Goal: Find specific page/section: Find specific page/section

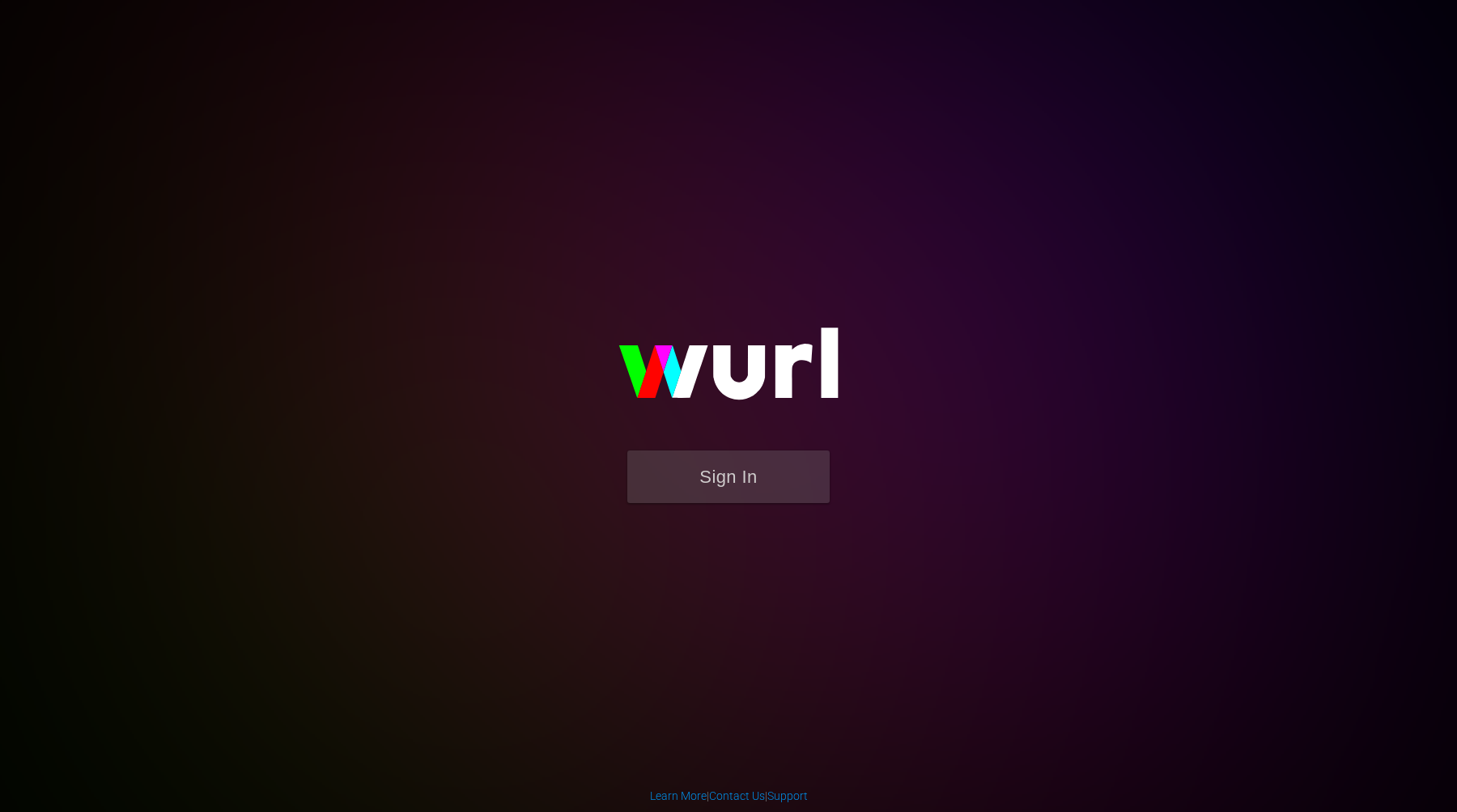
click at [660, 529] on div "Sign In" at bounding box center [728, 406] width 372 height 258
click at [669, 494] on button "Sign In" at bounding box center [729, 477] width 203 height 53
click at [740, 485] on button "Sign In" at bounding box center [729, 477] width 203 height 53
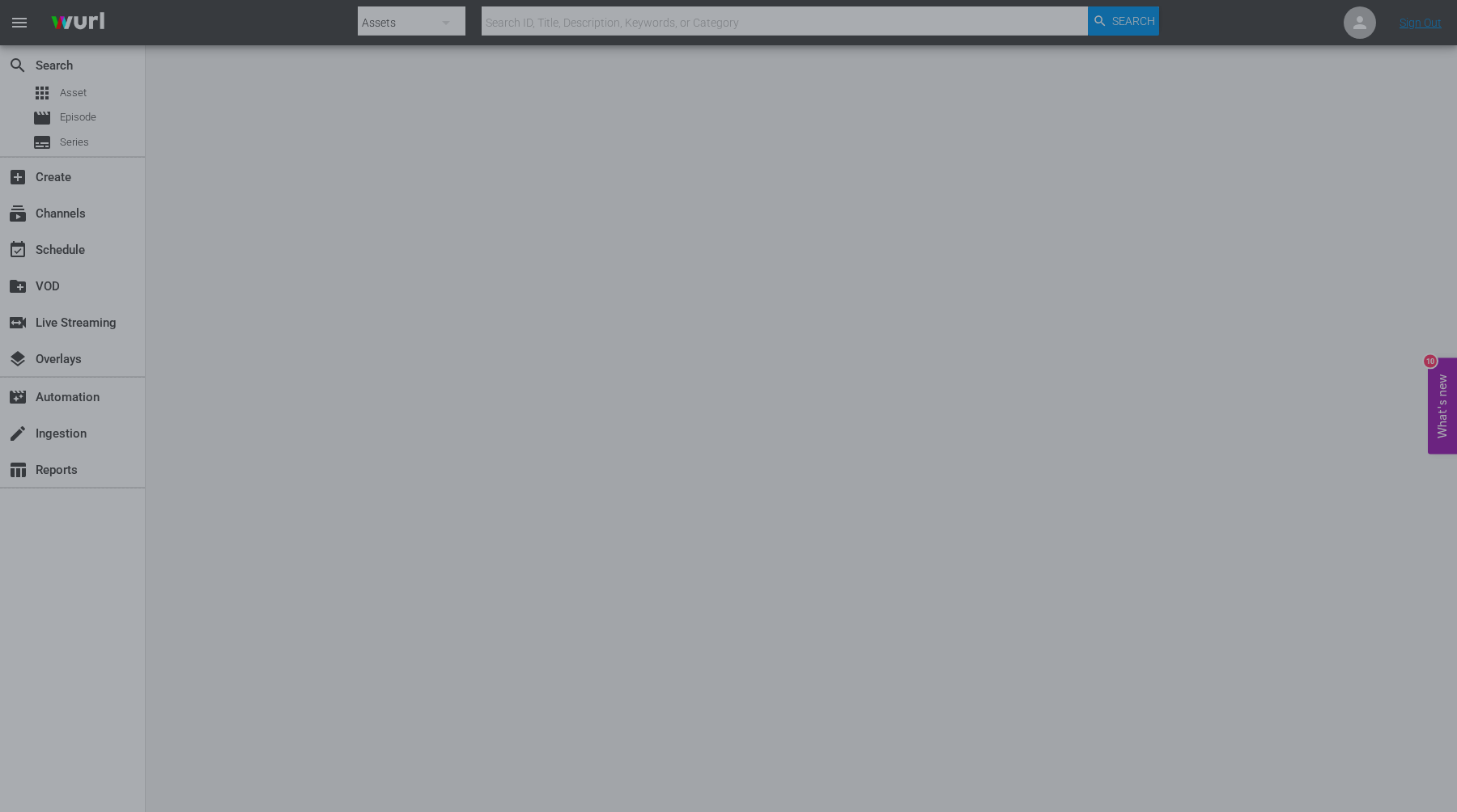
click at [953, 151] on div at bounding box center [728, 406] width 1457 height 812
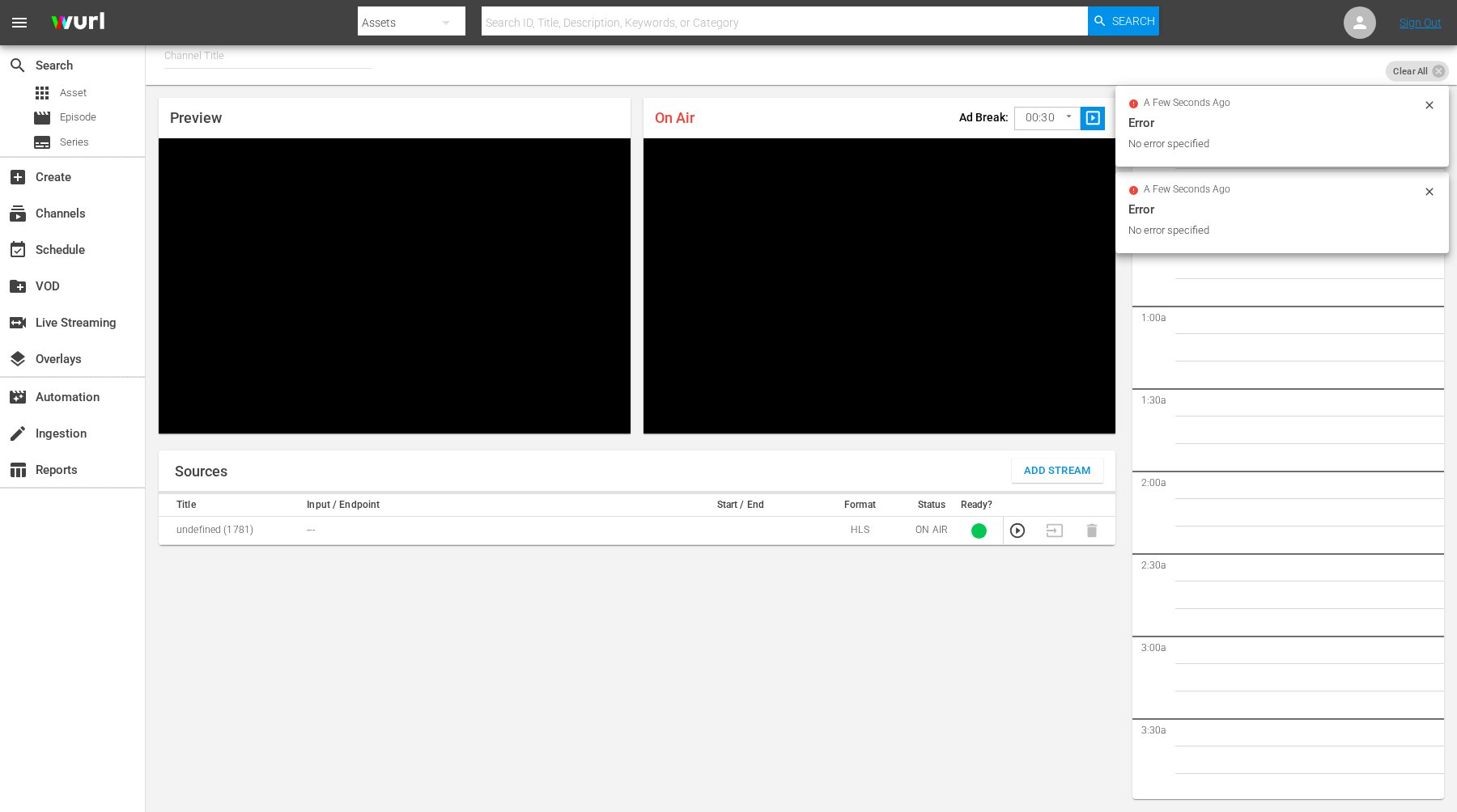
scroll to position [2298, 0]
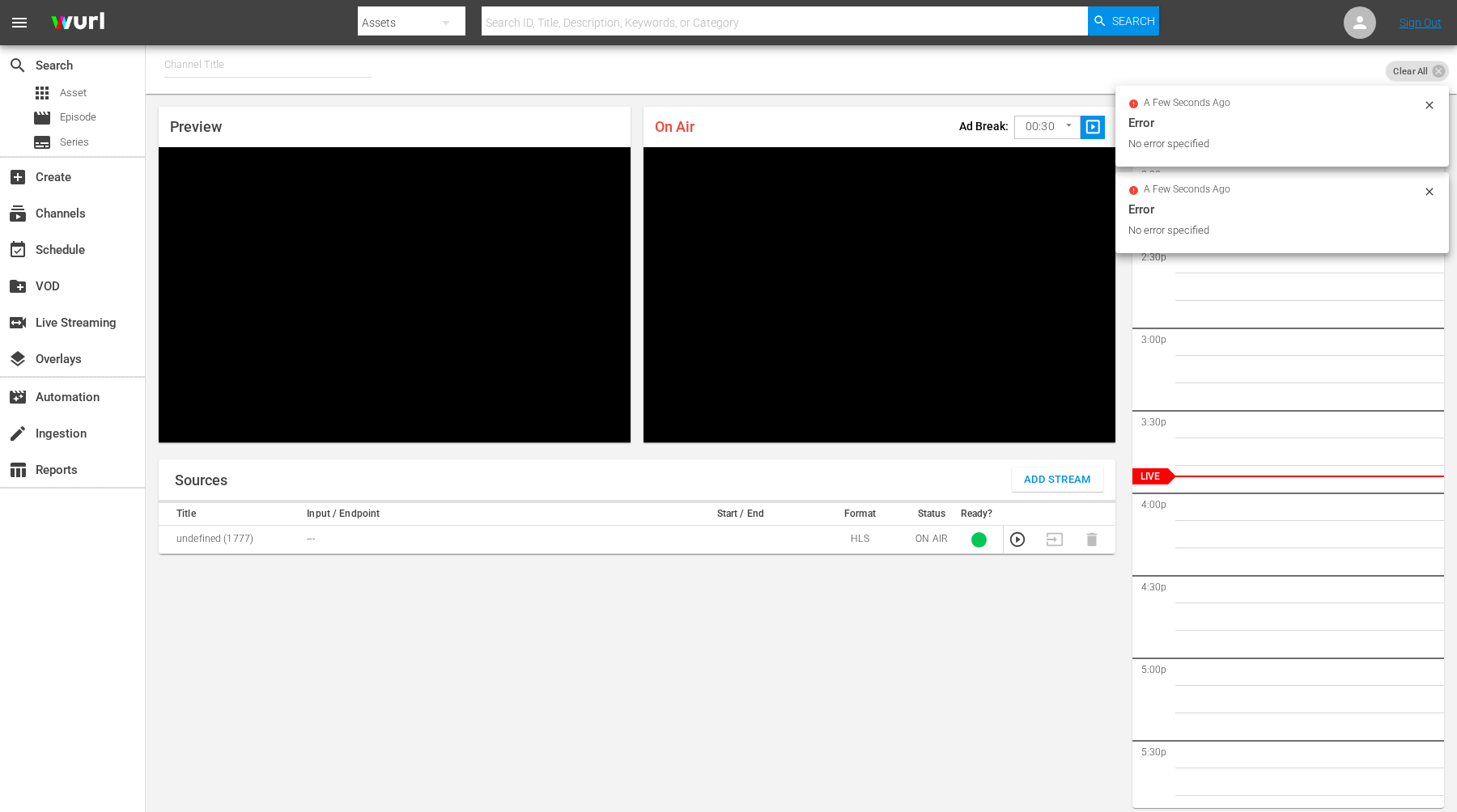
scroll to position [9, 0]
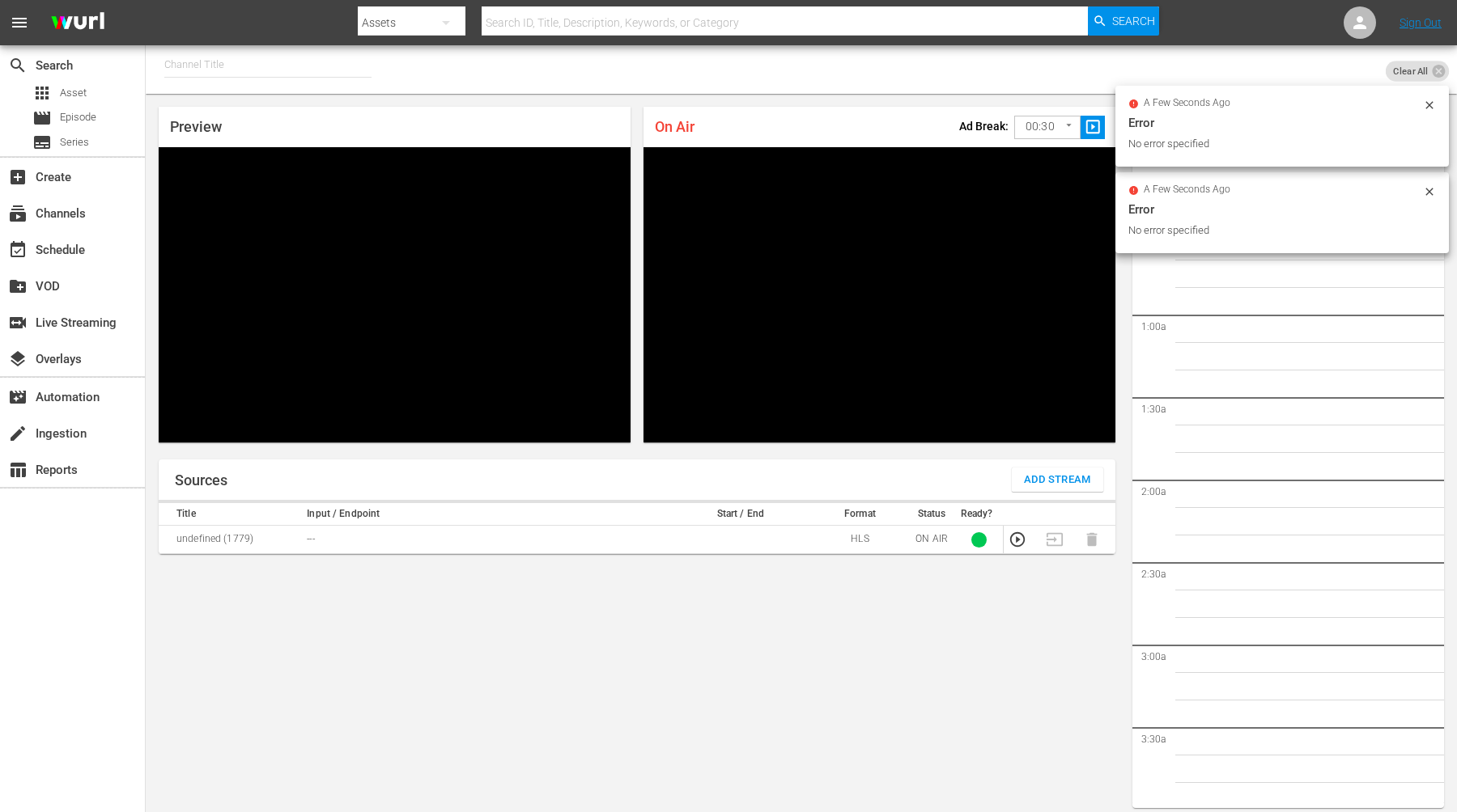
scroll to position [9, 0]
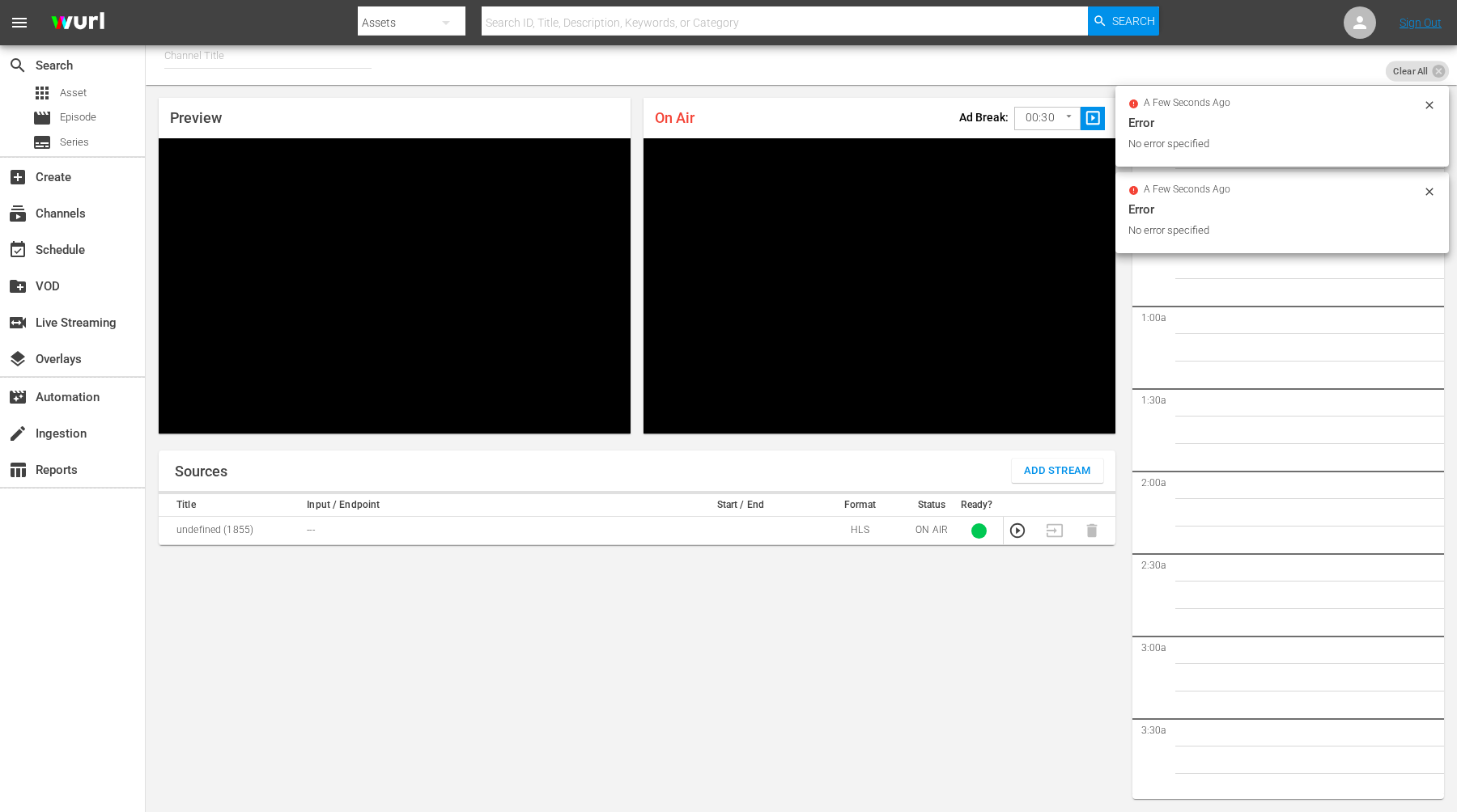
scroll to position [2300, 0]
